Goal: Task Accomplishment & Management: Manage account settings

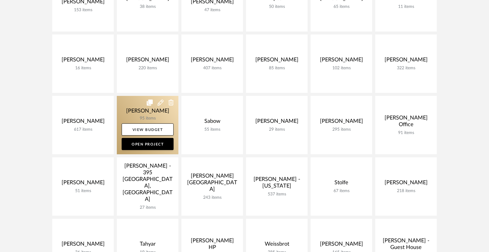
scroll to position [239, 0]
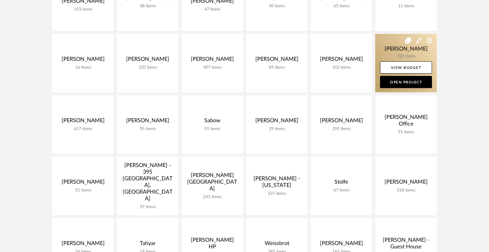
click at [387, 47] on link at bounding box center [406, 63] width 62 height 58
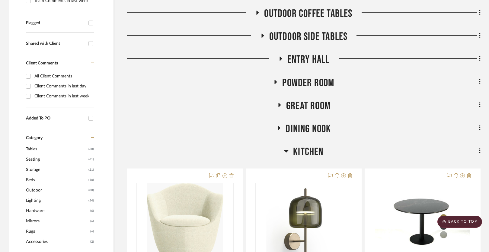
scroll to position [206, 0]
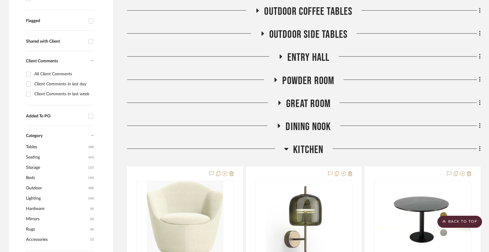
click at [301, 149] on span "Kitchen" at bounding box center [308, 149] width 30 height 13
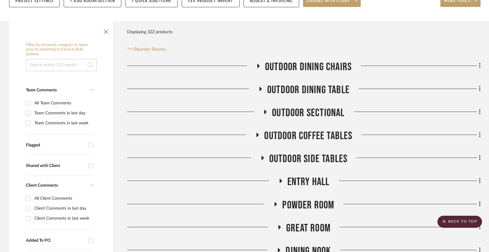
scroll to position [0, 0]
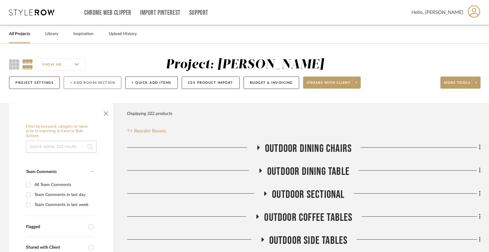
click at [88, 81] on button "+ Add Room/Section" at bounding box center [93, 82] width 58 height 12
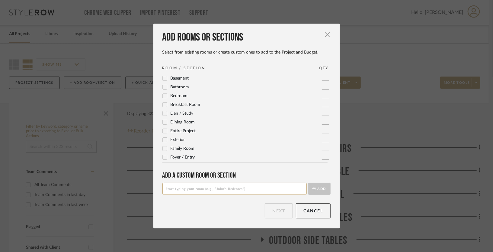
click at [190, 188] on input at bounding box center [234, 188] width 144 height 12
type input "Dining Artwork"
click at [317, 186] on button "Add" at bounding box center [319, 188] width 22 height 12
click at [185, 184] on input at bounding box center [234, 188] width 144 height 12
type input "Entry Bench"
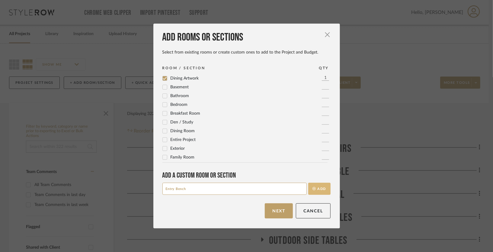
click at [319, 184] on button "Add" at bounding box center [319, 188] width 22 height 12
click at [272, 209] on button "Next" at bounding box center [279, 210] width 28 height 15
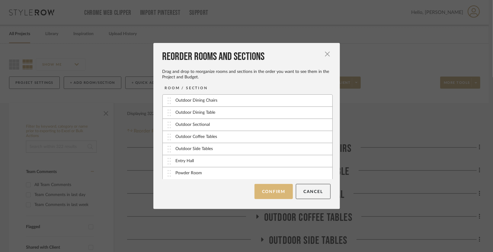
click at [272, 193] on button "Confirm" at bounding box center [274, 191] width 38 height 15
